Goal: Check status: Check status

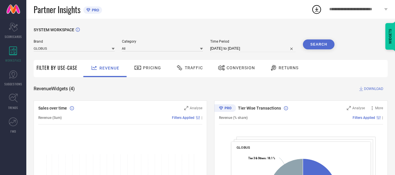
click at [287, 70] on span "Returns" at bounding box center [289, 68] width 20 height 5
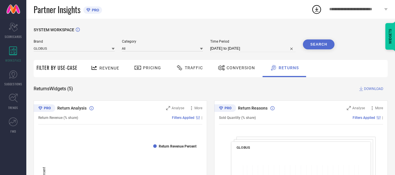
click at [240, 49] on input "[DATE] to [DATE]" at bounding box center [253, 48] width 86 height 7
select select "7"
select select "2025"
select select "8"
select select "2025"
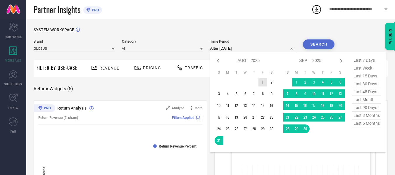
click at [264, 80] on td "1" at bounding box center [263, 82] width 9 height 9
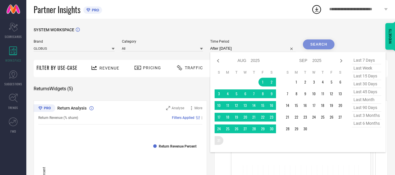
type input "[DATE] to [DATE]"
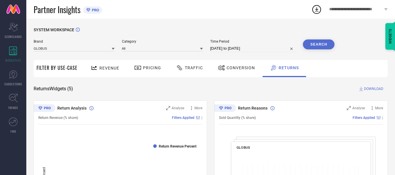
click at [319, 42] on button "Search" at bounding box center [319, 44] width 32 height 10
